Goal: Information Seeking & Learning: Learn about a topic

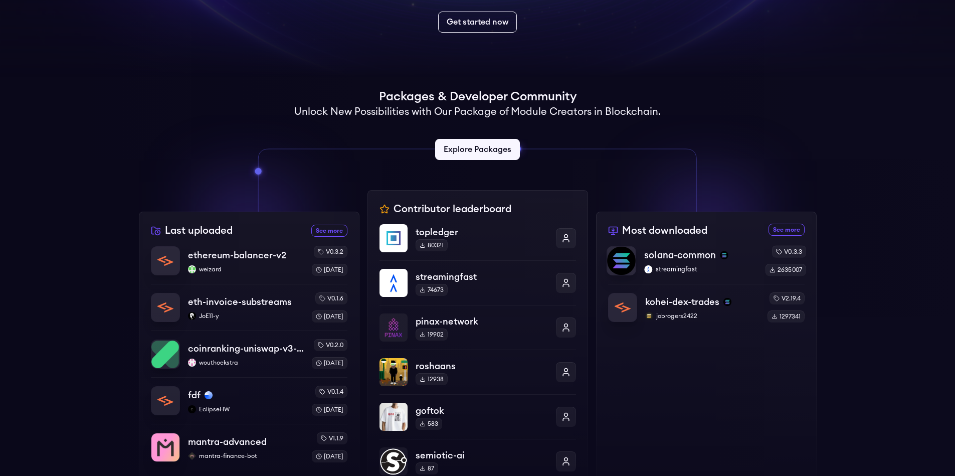
scroll to position [180, 0]
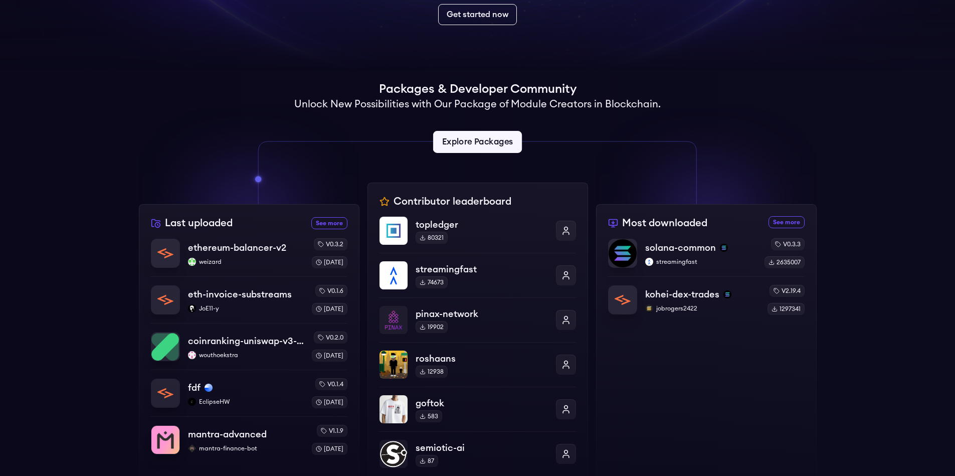
click at [462, 140] on link "Explore Packages" at bounding box center [477, 142] width 89 height 22
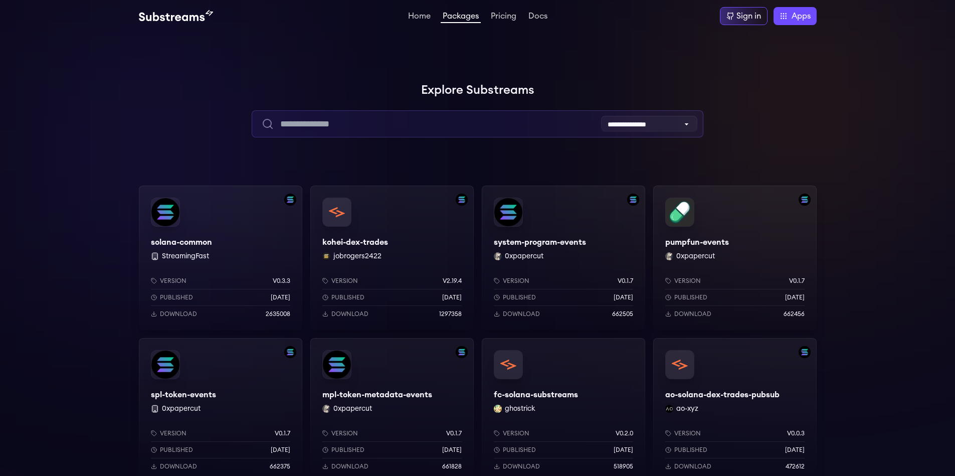
click at [345, 115] on input "text" at bounding box center [477, 123] width 451 height 27
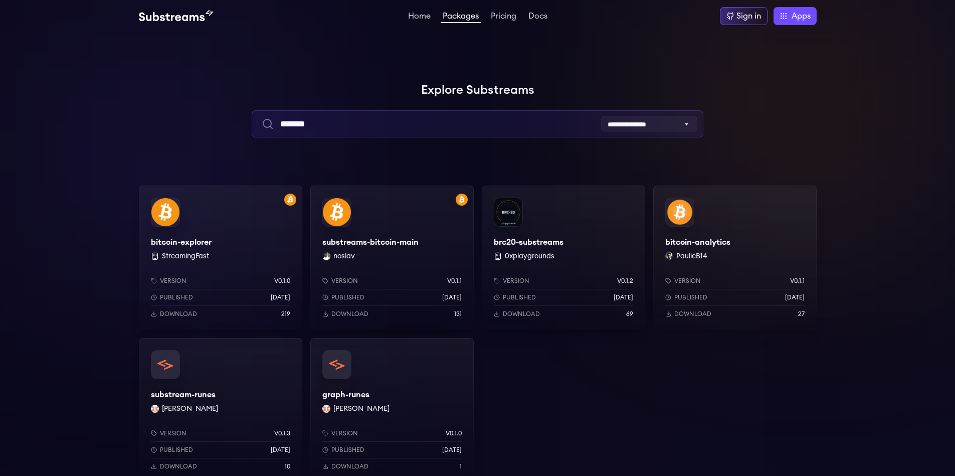
type input "*******"
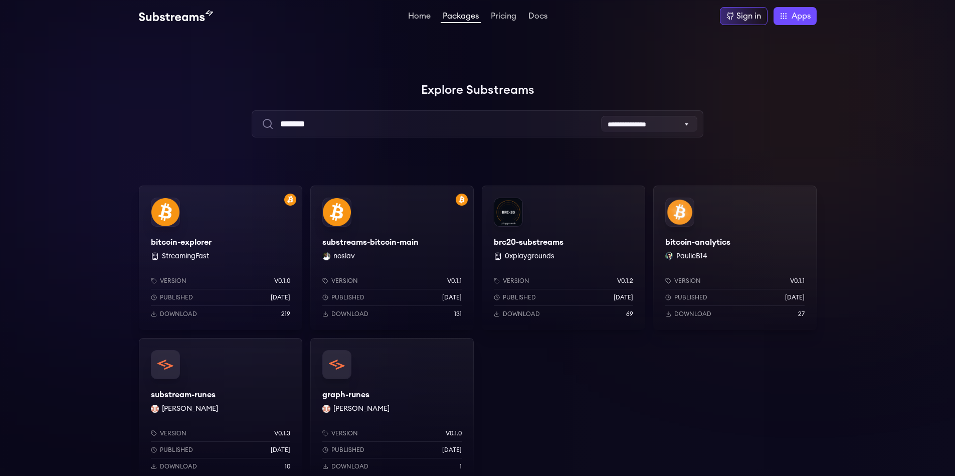
scroll to position [90, 0]
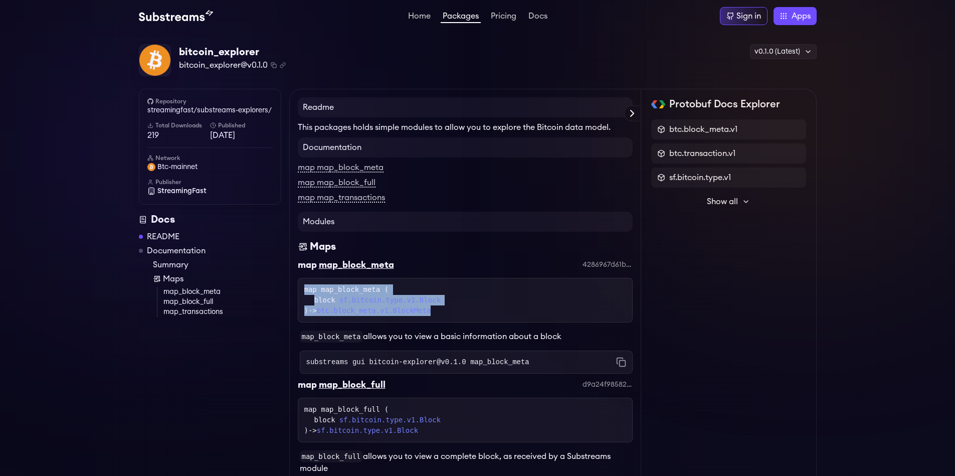
drag, startPoint x: 464, startPoint y: 316, endPoint x: 298, endPoint y: 287, distance: 167.9
click at [298, 287] on div "map map_block_meta ( block sf.bitcoin.type.v1.Block ) -> btc.block_meta.v1.Bloc…" at bounding box center [465, 300] width 335 height 45
click at [525, 295] on div "block sf.bitcoin.type.v1.Block" at bounding box center [470, 300] width 312 height 11
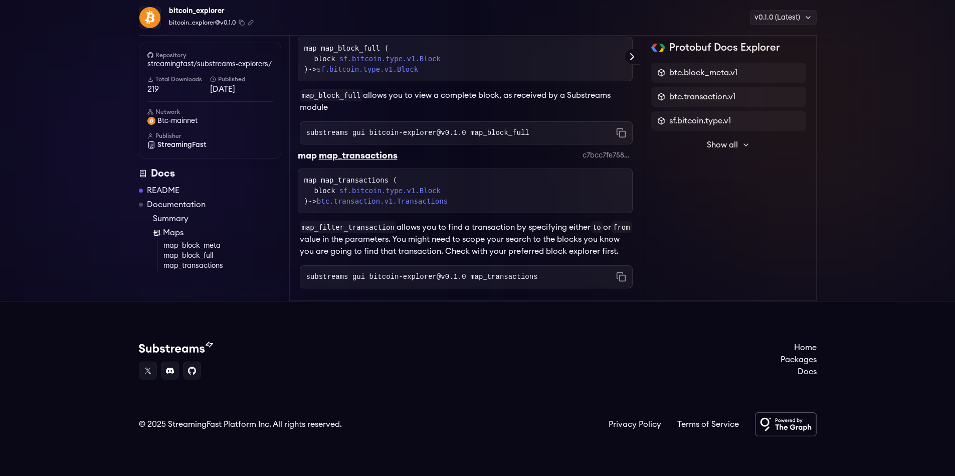
scroll to position [364, 0]
click at [199, 271] on div at bounding box center [210, 283] width 142 height 25
